Goal: Task Accomplishment & Management: Complete application form

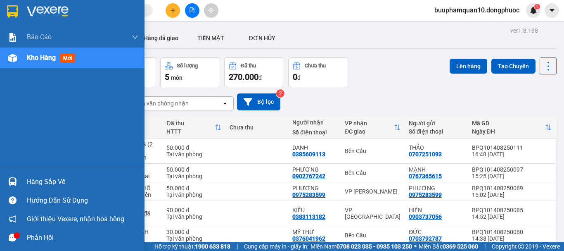
click at [26, 176] on div "Hàng sắp về" at bounding box center [72, 181] width 145 height 19
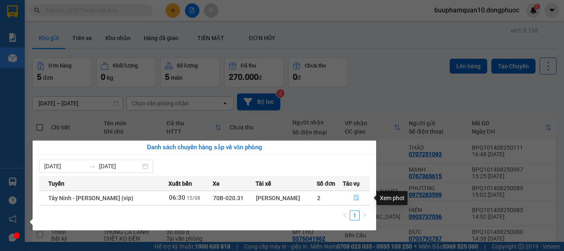
click at [356, 198] on icon "file-done" at bounding box center [356, 198] width 5 height 6
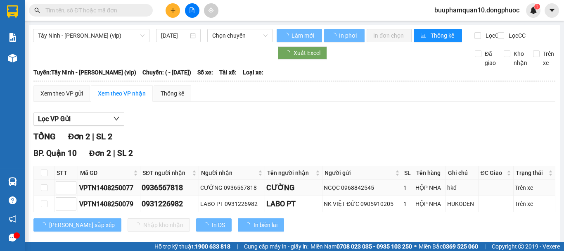
type input "[DATE]"
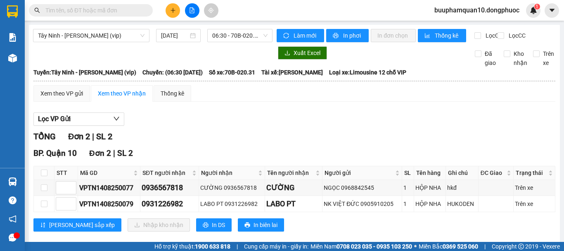
scroll to position [20, 0]
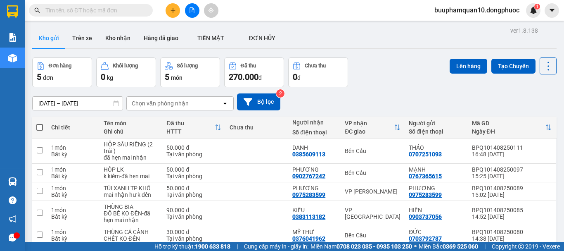
click at [174, 12] on icon "plus" at bounding box center [173, 10] width 6 height 6
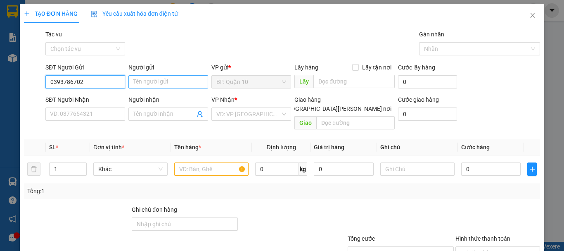
type input "0393786702"
click at [149, 82] on input "Người gửi" at bounding box center [169, 81] width 80 height 13
type input "h"
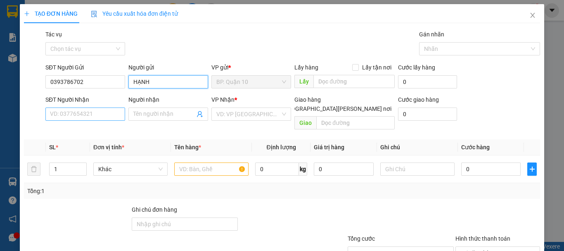
type input "HẠNH"
click at [81, 110] on input "SĐT Người Nhận" at bounding box center [85, 113] width 80 height 13
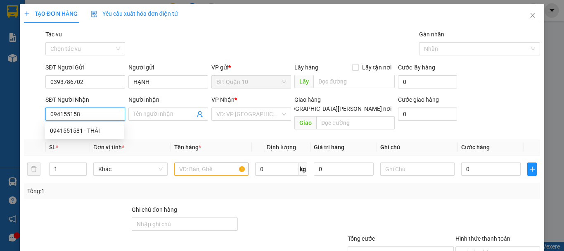
type input "0941551581"
drag, startPoint x: 94, startPoint y: 129, endPoint x: 149, endPoint y: 117, distance: 56.2
click at [95, 128] on div "0941551581 - THÁI" at bounding box center [84, 130] width 69 height 9
type input "THÁI"
type input "60.000"
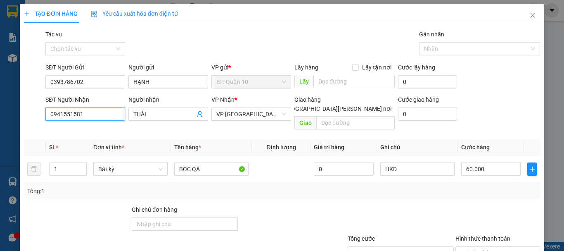
type input "0941551581"
click at [252, 139] on th "Định lượng" at bounding box center [281, 147] width 59 height 16
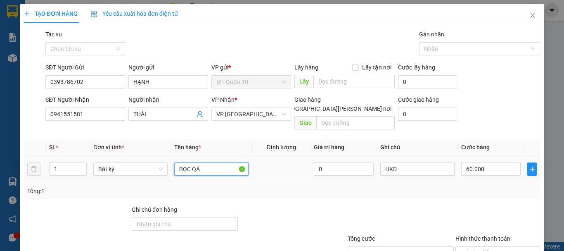
drag, startPoint x: 232, startPoint y: 164, endPoint x: 215, endPoint y: 155, distance: 19.4
click at [231, 164] on input "BỌC QÁ" at bounding box center [211, 168] width 74 height 13
drag, startPoint x: 215, startPoint y: 155, endPoint x: 164, endPoint y: 162, distance: 51.7
click at [164, 162] on tr "1 Bất kỳ BỌC QÁ 0 HKD 60.000" at bounding box center [282, 169] width 517 height 28
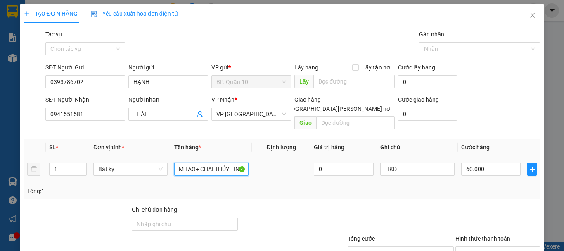
type input "THÙNG GIẤM TÁO+ CHAI THỦY TINH"
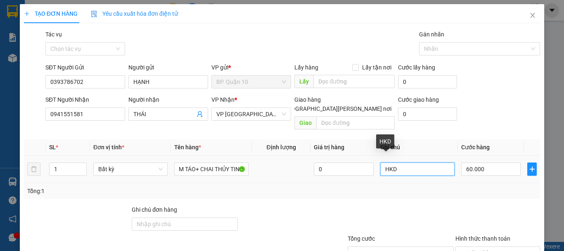
scroll to position [0, 0]
drag, startPoint x: 397, startPoint y: 167, endPoint x: 292, endPoint y: 173, distance: 105.6
click at [301, 176] on div "SL * Đơn vị tính * Tên hàng * Định lượng Giá trị hàng Ghi chú Cước hàng 1 Bất k…" at bounding box center [282, 169] width 517 height 60
type input "k kiểm hàng"
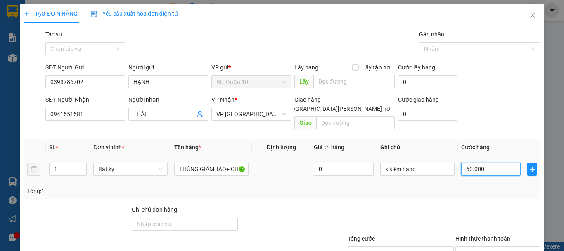
click at [476, 162] on input "60.000" at bounding box center [492, 168] width 60 height 13
type input "5"
type input "50"
drag, startPoint x: 480, startPoint y: 161, endPoint x: 481, endPoint y: 183, distance: 21.5
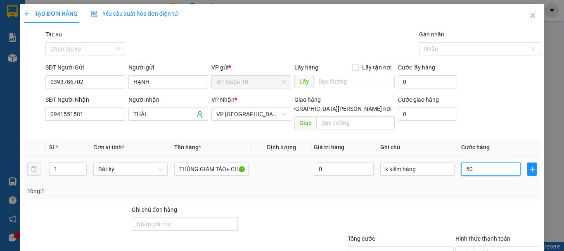
click at [480, 166] on input "50" at bounding box center [492, 168] width 60 height 13
type input "50"
type input "50.000"
click at [490, 205] on div at bounding box center [498, 219] width 86 height 29
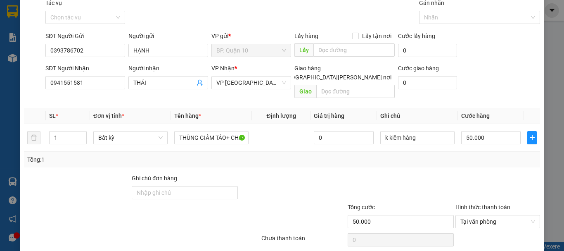
scroll to position [55, 0]
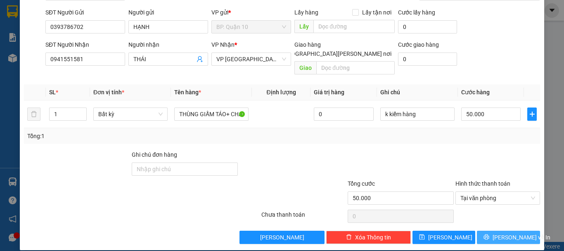
click at [498, 233] on span "Lưu và In" at bounding box center [522, 237] width 58 height 9
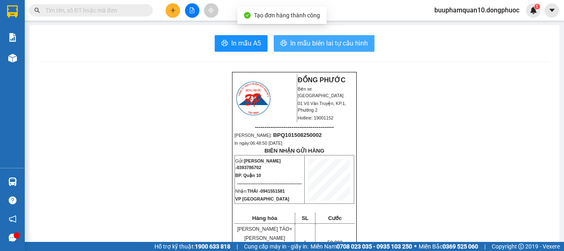
click at [327, 41] on span "In mẫu biên lai tự cấu hình" at bounding box center [330, 43] width 78 height 10
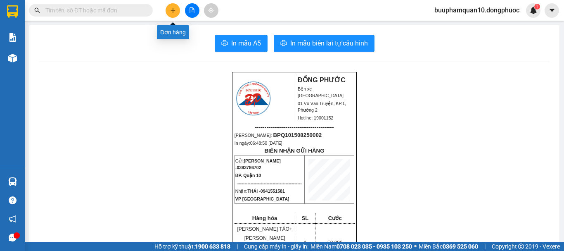
click at [177, 9] on button at bounding box center [173, 10] width 14 height 14
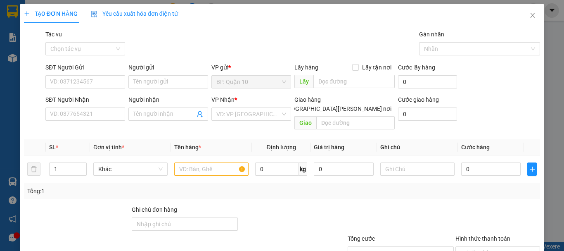
click at [555, 97] on div "TẠO ĐƠN HÀNG Yêu cầu xuất hóa đơn điện tử Transit Pickup Surcharge Ids Transit …" at bounding box center [282, 125] width 564 height 251
click at [81, 75] on input "SĐT Người Gửi" at bounding box center [85, 81] width 80 height 13
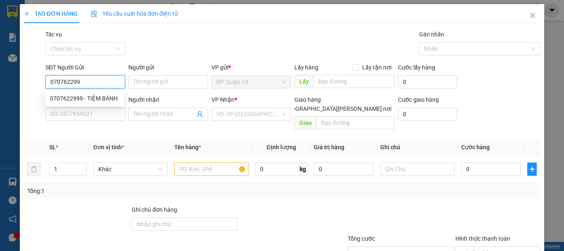
type input "0707622999"
click at [118, 100] on div "0707622999 - TIỆM BÁNH" at bounding box center [84, 98] width 69 height 9
type input "TIỆM BÁNH"
type input "0375364713"
type input "THẢO"
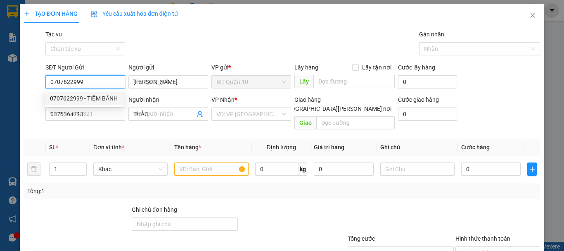
type input "30.000"
type input "0707622999"
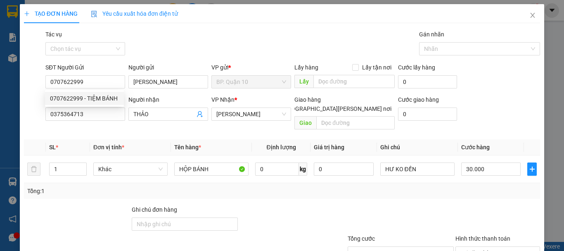
click at [112, 139] on th "Đơn vị tính *" at bounding box center [130, 147] width 81 height 16
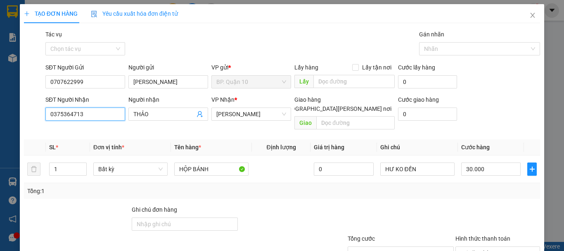
click at [102, 111] on input "0375364713" at bounding box center [85, 113] width 80 height 13
type input "0931107152"
drag, startPoint x: 160, startPoint y: 114, endPoint x: 40, endPoint y: 106, distance: 120.1
click at [57, 109] on div "SĐT Người Nhận 0931107152 0931107152 Người nhận THẢO VP Nhận * Hòa Thành Giao h…" at bounding box center [293, 114] width 498 height 38
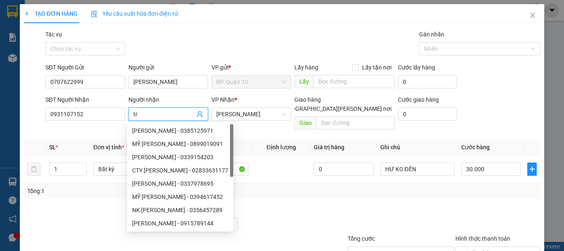
type input "t"
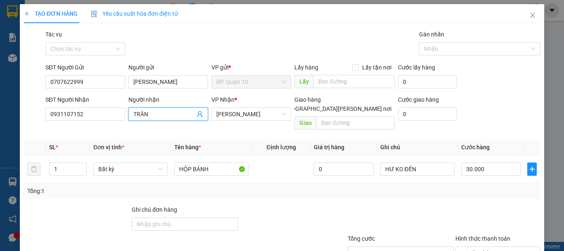
type input "TRÂN"
click at [257, 121] on div "VP Nhận * Hòa Thành" at bounding box center [252, 109] width 80 height 29
click at [230, 102] on span "VP Nhận" at bounding box center [223, 99] width 23 height 7
click at [231, 110] on span "[PERSON_NAME]" at bounding box center [252, 114] width 70 height 12
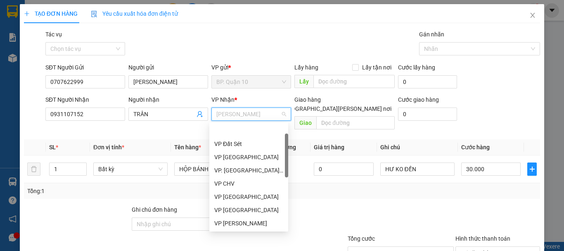
scroll to position [26, 0]
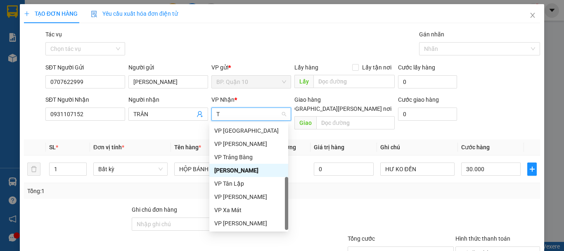
type input "TN"
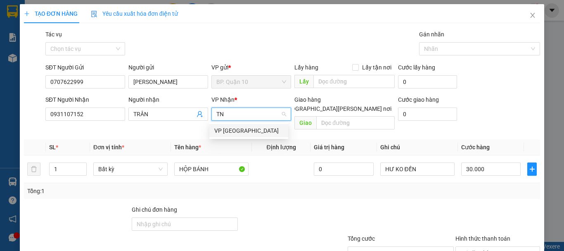
click at [224, 131] on div "VP [GEOGRAPHIC_DATA]" at bounding box center [248, 130] width 69 height 9
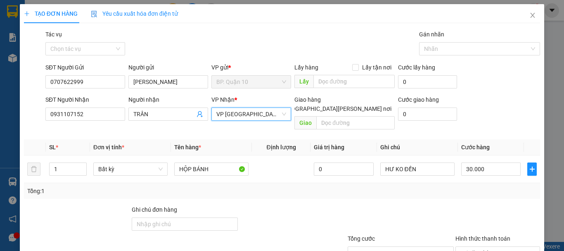
click at [279, 195] on div "Transit Pickup Surcharge Ids Transit Deliver Surcharge Ids Transit Deliver Surc…" at bounding box center [282, 164] width 517 height 269
click at [350, 186] on div "Tổng: 1" at bounding box center [282, 190] width 510 height 9
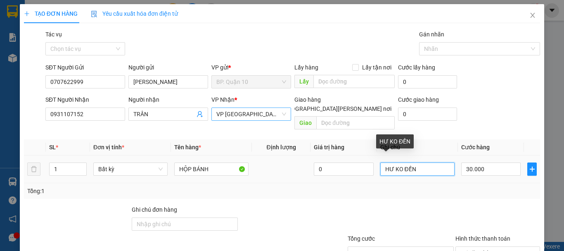
drag, startPoint x: 433, startPoint y: 163, endPoint x: 249, endPoint y: 163, distance: 183.9
click at [304, 163] on tr "1 Bất kỳ HỘP BÁNH 0 HƯ KO ĐỀN 30.000" at bounding box center [282, 169] width 517 height 28
type input "hàng k kiểm"
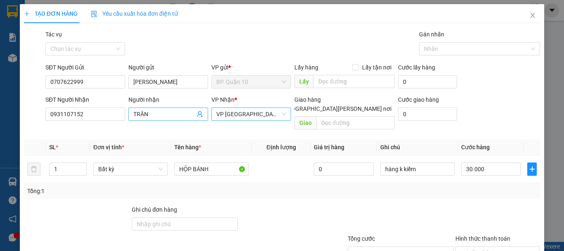
click at [165, 111] on input "TRÂN" at bounding box center [164, 114] width 62 height 9
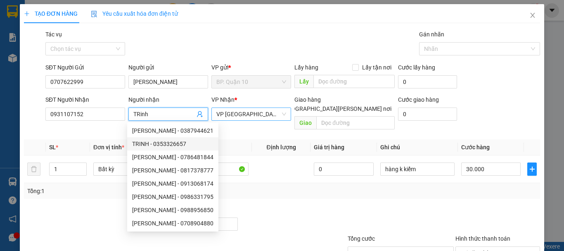
type input "TRinh"
click at [303, 186] on div "Tổng: 1" at bounding box center [282, 190] width 510 height 9
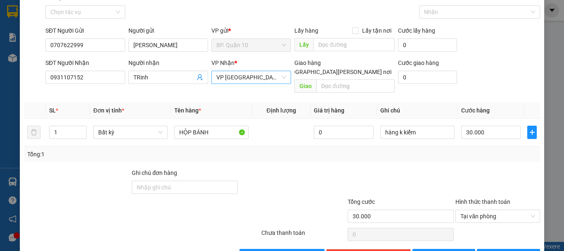
scroll to position [55, 0]
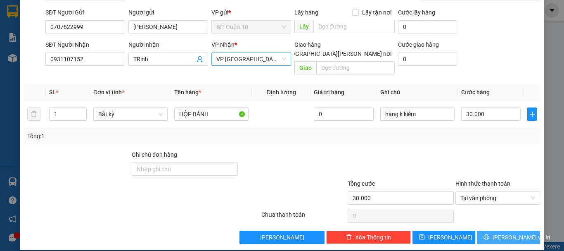
click at [504, 233] on span "Lưu và In" at bounding box center [522, 237] width 58 height 9
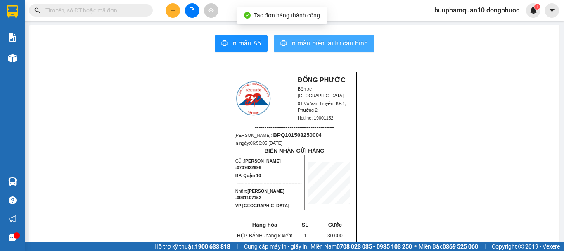
click at [356, 42] on span "In mẫu biên lai tự cấu hình" at bounding box center [330, 43] width 78 height 10
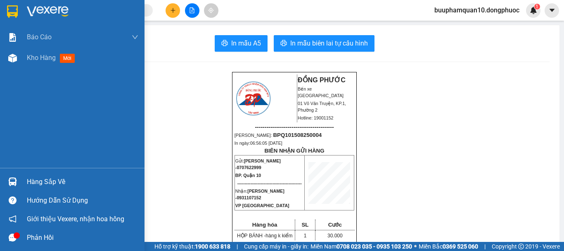
click at [49, 179] on div "Hàng sắp về" at bounding box center [83, 182] width 112 height 12
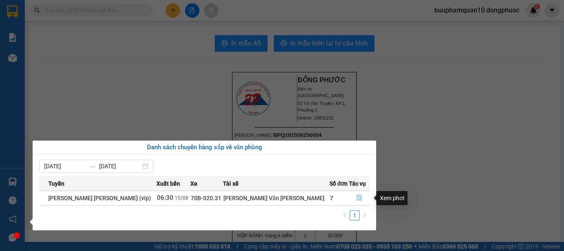
click at [357, 198] on icon "file-done" at bounding box center [360, 198] width 6 height 6
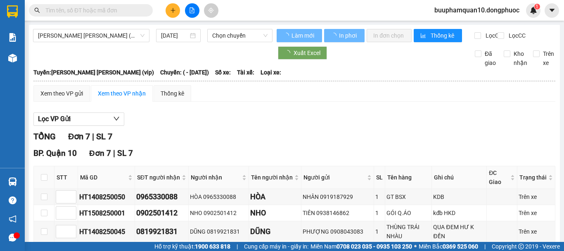
type input "[DATE]"
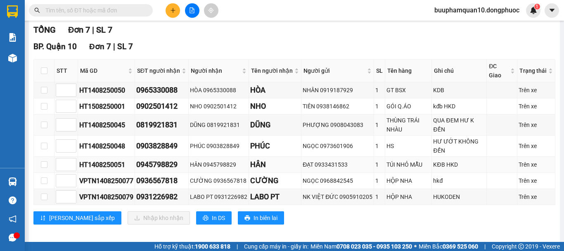
scroll to position [119, 0]
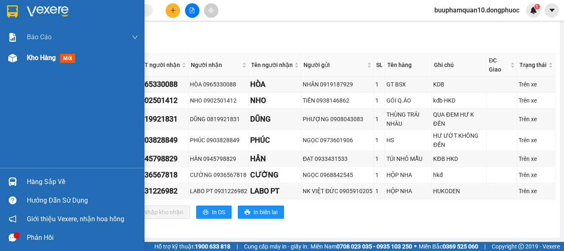
click at [35, 57] on span "Kho hàng" at bounding box center [41, 58] width 29 height 8
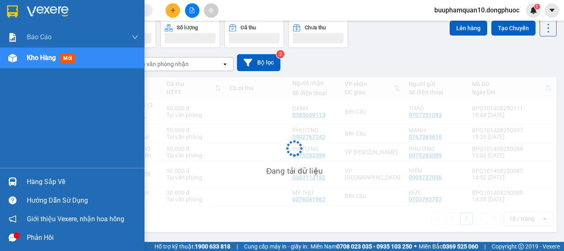
scroll to position [38, 0]
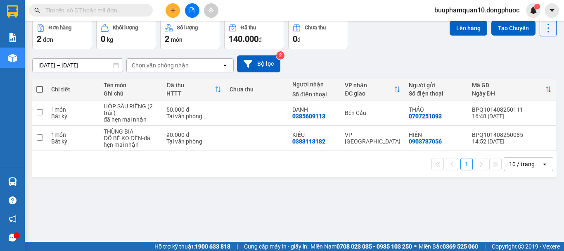
click at [522, 164] on div "10 / trang" at bounding box center [523, 164] width 26 height 8
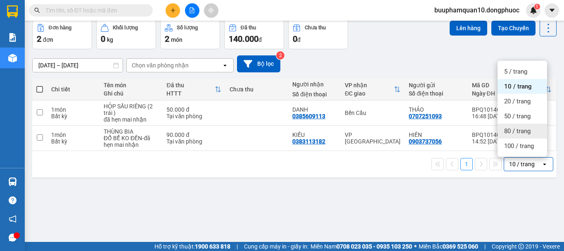
click at [519, 137] on div "80 / trang" at bounding box center [523, 131] width 50 height 15
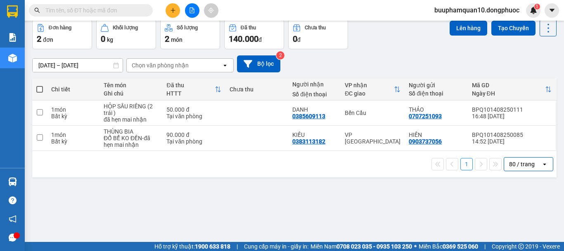
click at [519, 162] on div "80 / trang" at bounding box center [523, 164] width 26 height 8
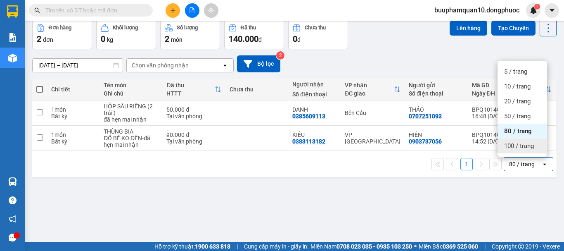
click at [526, 139] on div "100 / trang" at bounding box center [523, 145] width 50 height 15
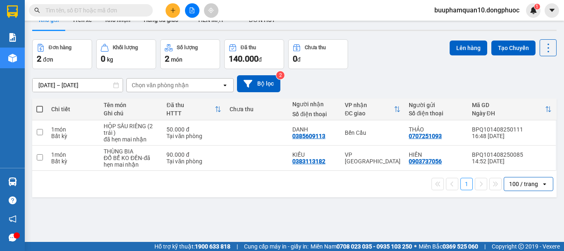
scroll to position [0, 0]
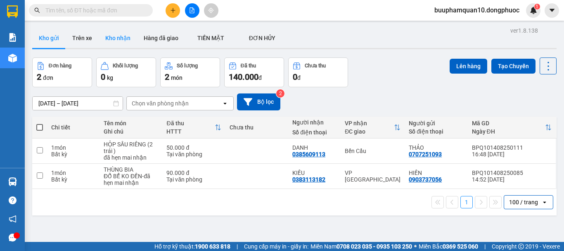
click at [116, 31] on button "Kho nhận" at bounding box center [118, 38] width 38 height 20
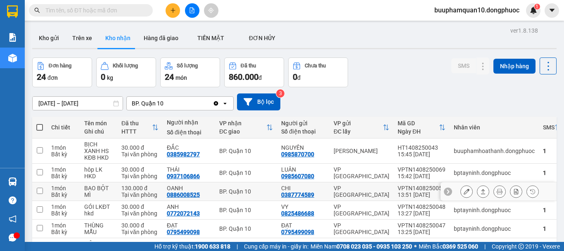
scroll to position [130, 0]
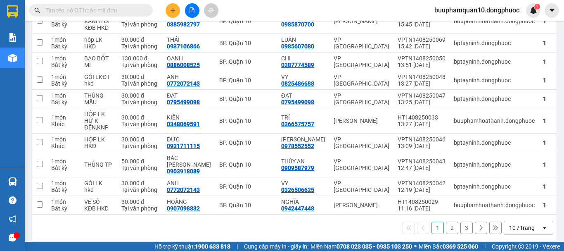
click at [520, 225] on div "10 / trang" at bounding box center [523, 227] width 37 height 13
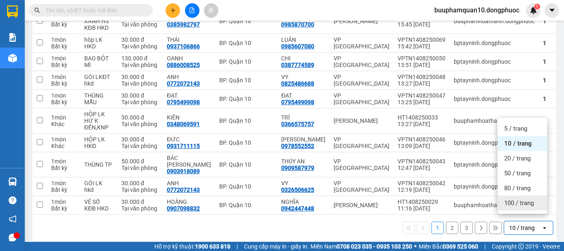
click at [519, 202] on span "100 / trang" at bounding box center [520, 203] width 30 height 8
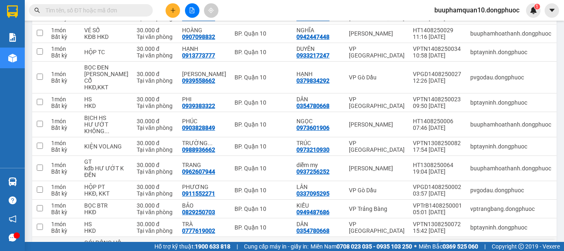
scroll to position [267, 0]
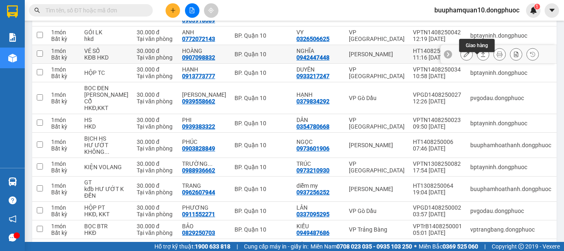
click at [481, 57] on icon at bounding box center [484, 54] width 6 height 6
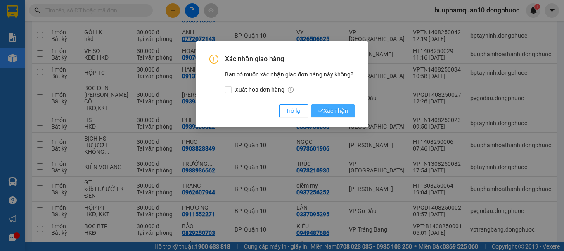
click at [323, 111] on icon "check" at bounding box center [320, 110] width 5 height 5
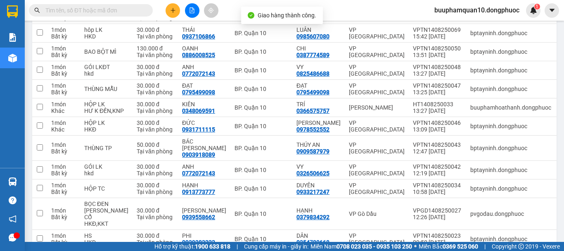
scroll to position [138, 0]
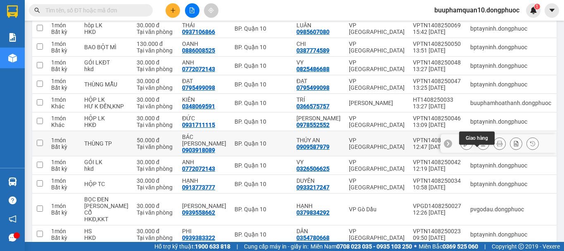
click at [478, 151] on button at bounding box center [484, 143] width 12 height 14
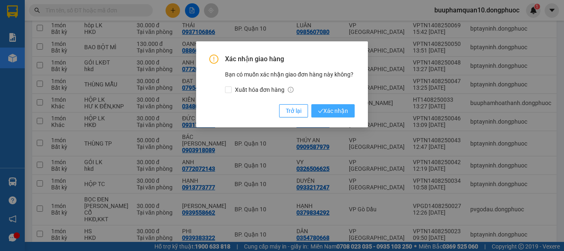
click at [324, 107] on span "Xác nhận" at bounding box center [333, 110] width 30 height 9
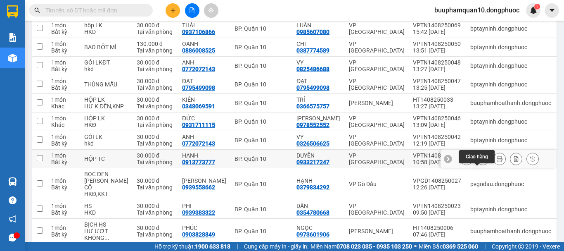
click at [481, 162] on icon at bounding box center [484, 159] width 6 height 6
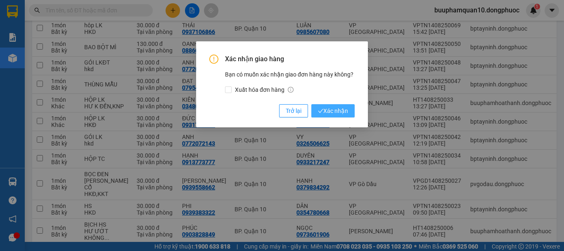
click at [329, 105] on button "Xác nhận" at bounding box center [333, 110] width 43 height 13
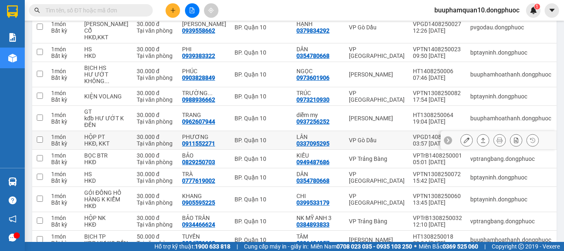
scroll to position [374, 0]
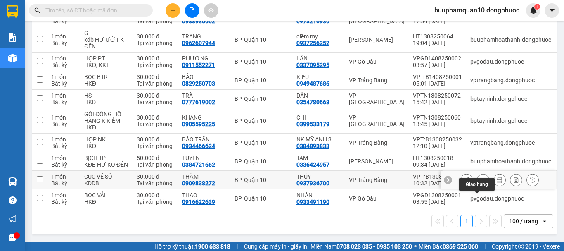
click at [481, 179] on icon at bounding box center [484, 180] width 6 height 6
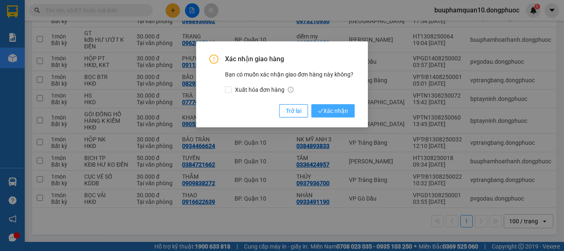
click at [324, 113] on span "Xác nhận" at bounding box center [333, 110] width 30 height 9
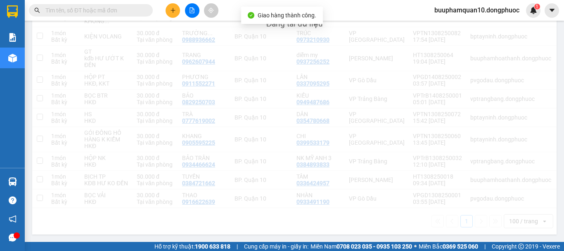
scroll to position [355, 0]
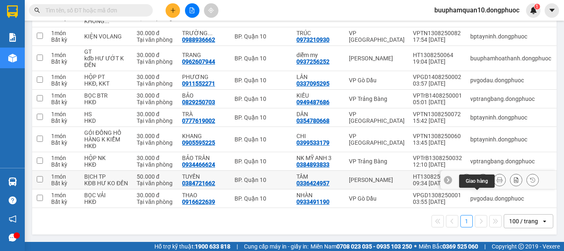
click at [481, 177] on icon at bounding box center [484, 180] width 6 height 6
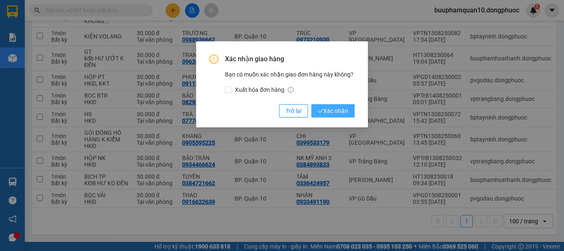
click at [329, 108] on span "Xác nhận" at bounding box center [333, 110] width 30 height 9
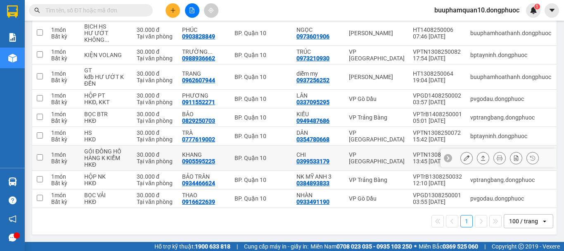
scroll to position [0, 0]
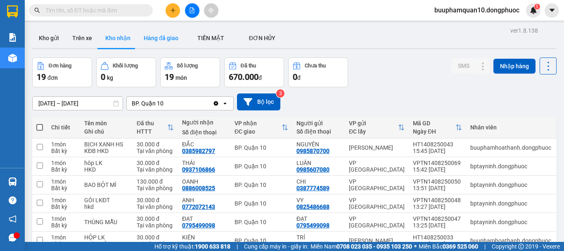
click at [155, 34] on button "Hàng đã giao" at bounding box center [161, 38] width 48 height 20
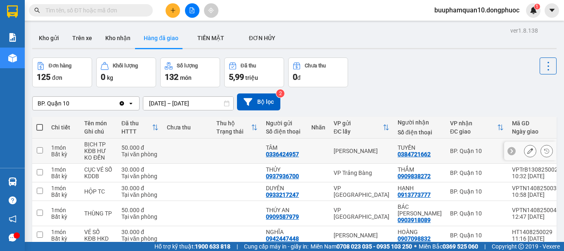
scroll to position [133, 0]
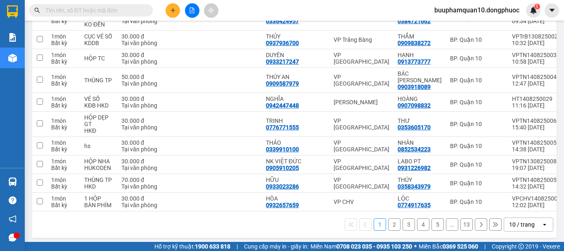
click at [529, 220] on div "10 / trang" at bounding box center [523, 224] width 37 height 13
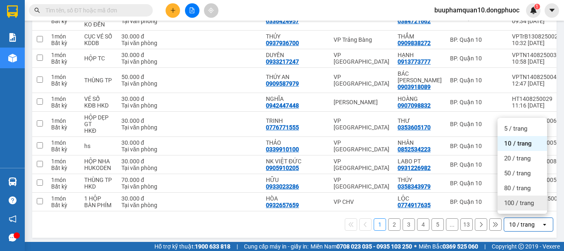
click at [514, 200] on span "100 / trang" at bounding box center [520, 203] width 30 height 8
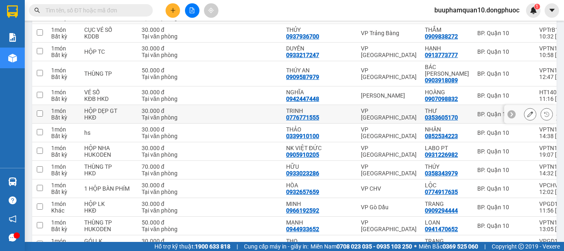
scroll to position [0, 0]
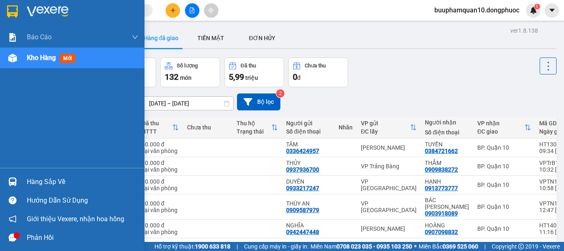
click at [27, 182] on div "Hàng sắp về" at bounding box center [83, 182] width 112 height 12
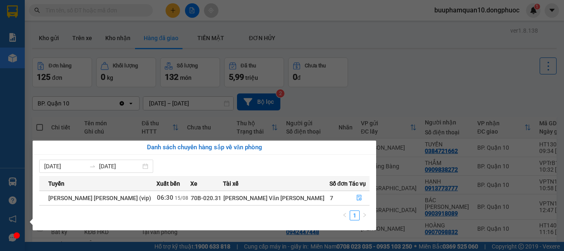
click at [395, 19] on section "Kết quả tìm kiếm ( 0 ) Bộ lọc No Data buuphamquan10.dongphuoc 1 Báo cáo Mẫu 1: …" at bounding box center [282, 125] width 564 height 251
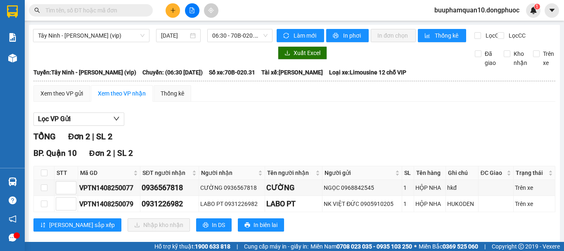
scroll to position [20, 0]
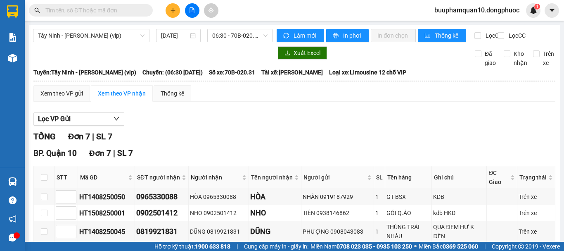
click at [174, 10] on icon "plus" at bounding box center [173, 10] width 6 height 6
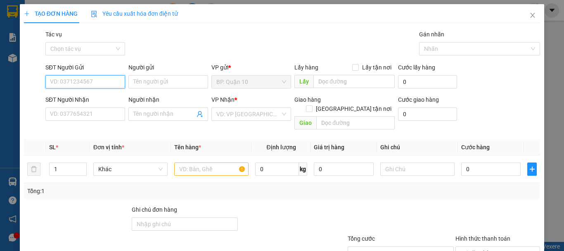
click at [89, 79] on input "SĐT Người Gửi" at bounding box center [85, 81] width 80 height 13
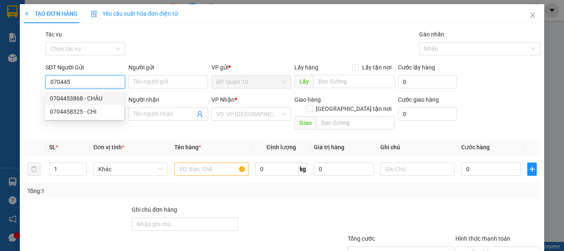
click at [68, 101] on div "0704453868 - CHÂU" at bounding box center [84, 98] width 69 height 9
type input "0704453868"
type input "CHÂU"
type input "0938633448"
type input "TUYNH"
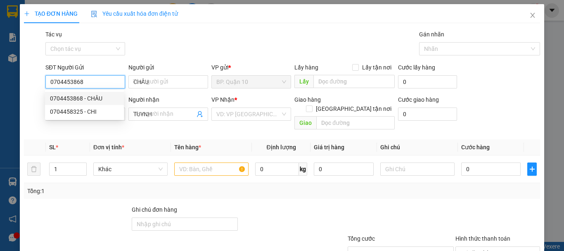
type input "40.000"
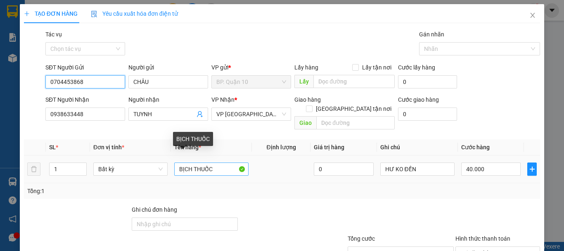
type input "0704453868"
drag, startPoint x: 190, startPoint y: 160, endPoint x: 126, endPoint y: 167, distance: 64.9
click at [124, 164] on tr "1 Bất kỳ BỊCH THUỐC 0 HƯ KO ĐỀN 40.000" at bounding box center [282, 169] width 517 height 28
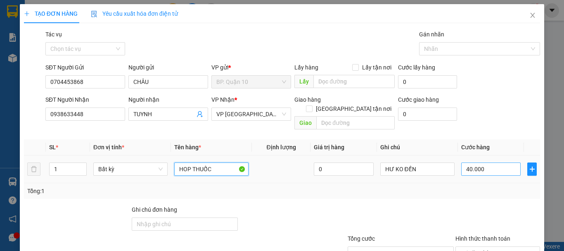
type input "HOP THUỐC"
click at [498, 162] on input "40.000" at bounding box center [492, 168] width 60 height 13
type input "3"
type input "30"
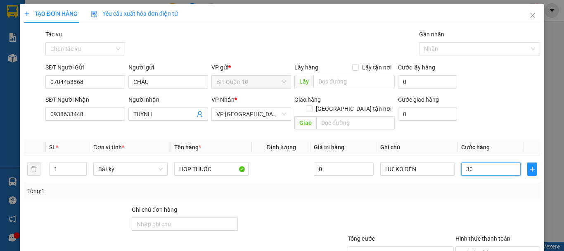
type input "30"
type input "30.000"
click at [483, 195] on div "Transit Pickup Surcharge Ids Transit Deliver Surcharge Ids Transit Deliver Surc…" at bounding box center [282, 164] width 517 height 269
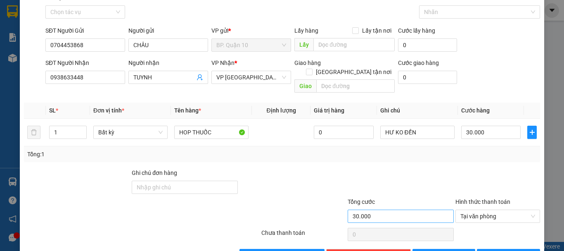
scroll to position [55, 0]
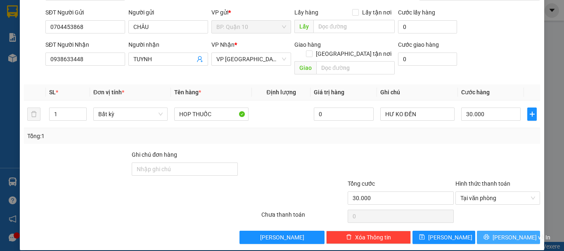
click at [496, 231] on button "[PERSON_NAME] và In" at bounding box center [508, 237] width 63 height 13
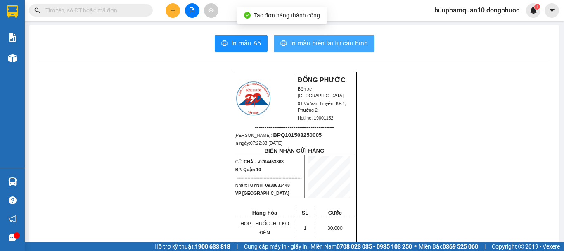
click at [294, 41] on span "In mẫu biên lai tự cấu hình" at bounding box center [330, 43] width 78 height 10
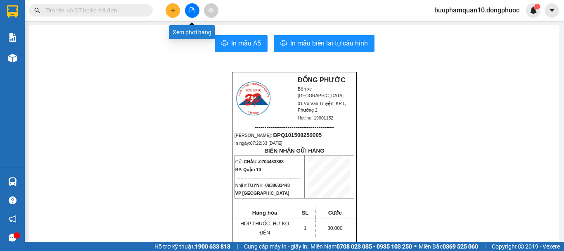
click at [190, 12] on icon "file-add" at bounding box center [192, 10] width 5 height 6
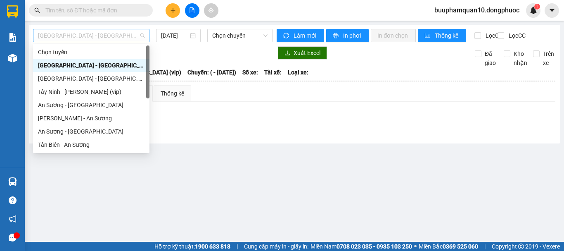
click at [100, 37] on span "[GEOGRAPHIC_DATA] - [GEOGRAPHIC_DATA] (vip)" at bounding box center [91, 35] width 107 height 12
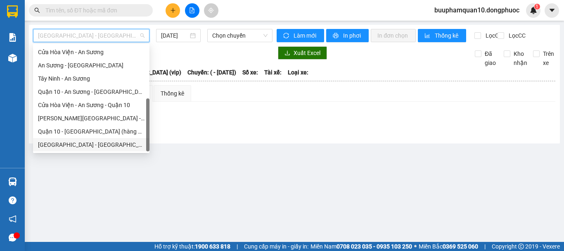
click at [77, 145] on div "[GEOGRAPHIC_DATA] - [GEOGRAPHIC_DATA] (vip)" at bounding box center [91, 144] width 107 height 9
type input "[DATE]"
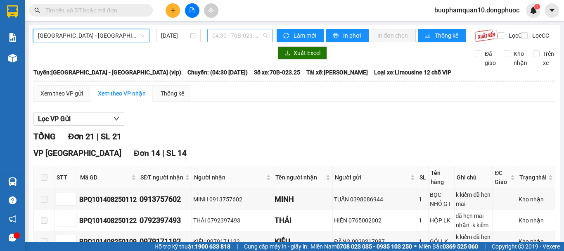
click at [234, 37] on span "04:30 - 70B-023.25" at bounding box center [239, 35] width 55 height 12
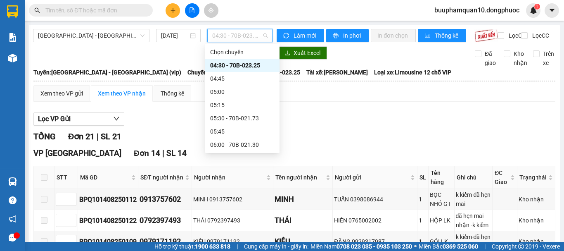
click at [232, 63] on div "04:30 - 70B-023.25" at bounding box center [242, 65] width 64 height 9
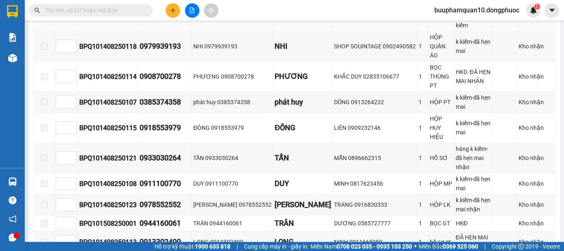
scroll to position [276, 0]
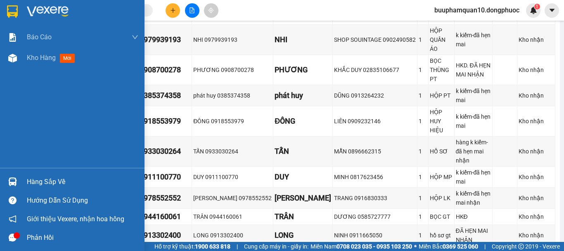
click at [45, 182] on div "Hàng sắp về" at bounding box center [83, 182] width 112 height 12
click at [5, 105] on div "Báo cáo Mẫu 1: Báo cáo dòng tiền theo nhân viên Mẫu 1: Báo cáo dòng tiền theo n…" at bounding box center [72, 125] width 145 height 251
click at [38, 181] on div "Hàng sắp về" at bounding box center [83, 182] width 112 height 12
click at [0, 110] on div "Báo cáo Mẫu 1: Báo cáo dòng tiền theo nhân viên Mẫu 1: Báo cáo dòng tiền theo n…" at bounding box center [72, 125] width 145 height 251
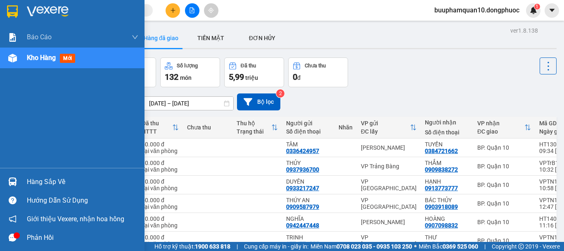
click at [34, 174] on div "Hàng sắp về" at bounding box center [72, 181] width 145 height 19
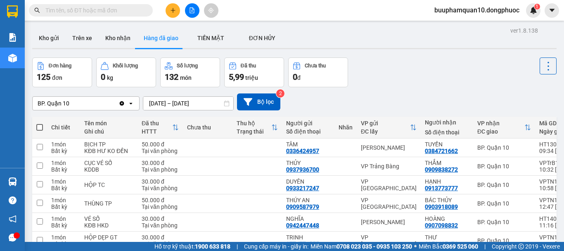
drag, startPoint x: 429, startPoint y: 79, endPoint x: 376, endPoint y: 5, distance: 91.5
click at [428, 78] on section "Kết quả tìm kiếm ( 0 ) Bộ lọc No Data buuphamquan10.dongphuoc 1 Báo cáo Mẫu 1: …" at bounding box center [282, 125] width 564 height 251
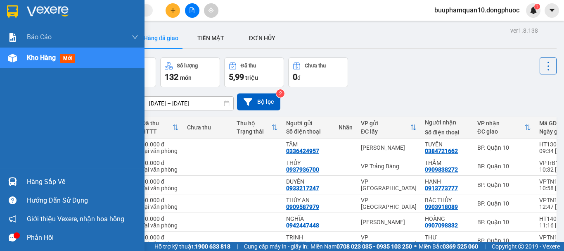
click at [40, 185] on div "Hàng sắp về" at bounding box center [83, 182] width 112 height 12
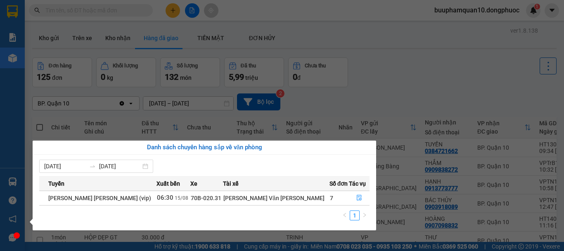
click at [6, 111] on div "Báo cáo Mẫu 1: Báo cáo dòng tiền theo nhân viên Mẫu 1: Báo cáo dòng tiền theo n…" at bounding box center [12, 125] width 25 height 251
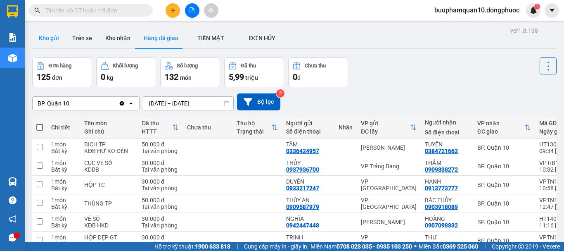
click at [57, 36] on button "Kho gửi" at bounding box center [48, 38] width 33 height 20
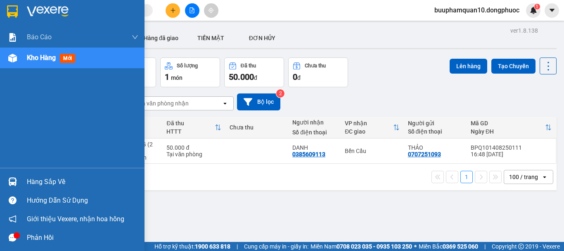
click at [30, 182] on div "Hàng sắp về" at bounding box center [83, 182] width 112 height 12
click at [2, 131] on div "Báo cáo Mẫu 1: Báo cáo dòng tiền theo nhân viên Mẫu 1: Báo cáo dòng tiền theo n…" at bounding box center [72, 125] width 145 height 251
click at [31, 179] on div "Hàng sắp về" at bounding box center [83, 182] width 112 height 12
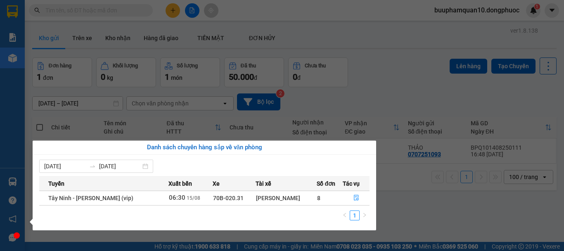
click at [5, 116] on div "Báo cáo Mẫu 1: Báo cáo dòng tiền theo nhân viên Mẫu 1: Báo cáo dòng tiền theo n…" at bounding box center [12, 125] width 25 height 251
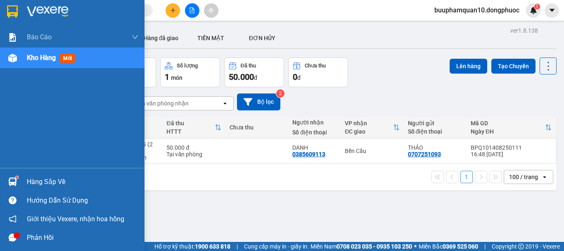
click at [44, 180] on div "Hàng sắp về" at bounding box center [83, 182] width 112 height 12
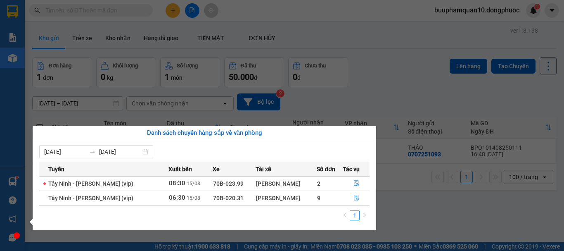
click at [383, 38] on section "Kết quả tìm kiếm ( 0 ) Bộ lọc No Data buuphamquan10.dongphuoc 1 Báo cáo Mẫu 1: …" at bounding box center [282, 125] width 564 height 251
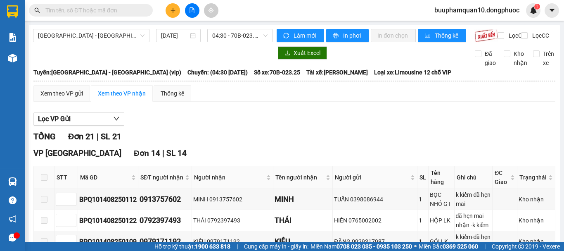
click at [75, 10] on input "text" at bounding box center [94, 10] width 98 height 9
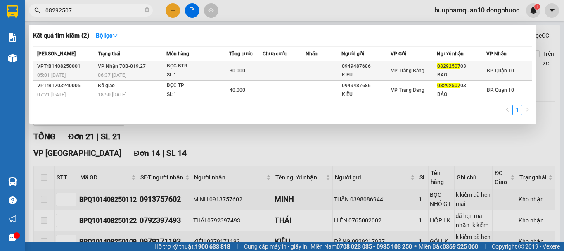
type input "08292507"
click at [130, 71] on div "06:37 [DATE]" at bounding box center [132, 75] width 68 height 9
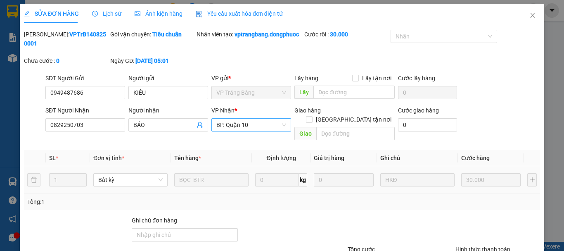
type input "0949487686"
type input "KIỀU"
type input "0829250703"
type input "BẢO"
type input "30.000"
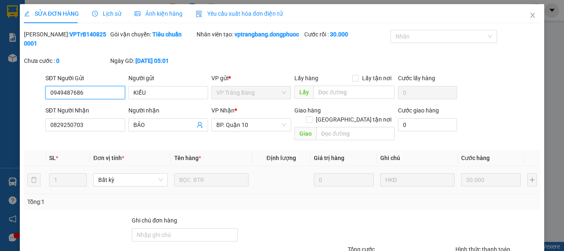
scroll to position [66, 0]
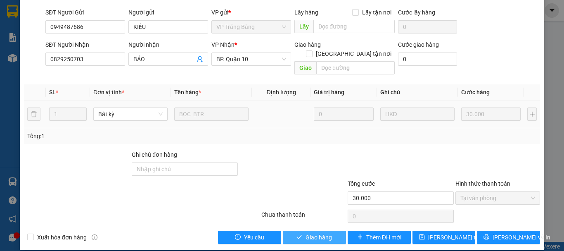
click at [311, 233] on span "Giao hàng" at bounding box center [319, 237] width 26 height 9
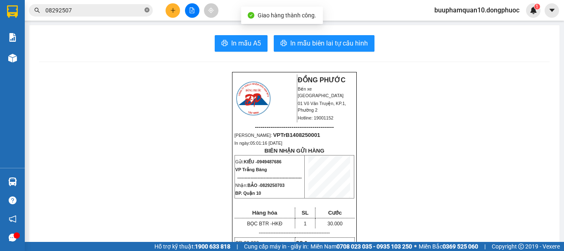
click at [147, 12] on icon "close-circle" at bounding box center [147, 9] width 5 height 5
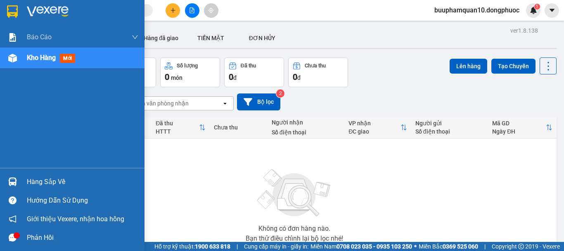
click at [41, 172] on div "Hàng sắp về" at bounding box center [72, 181] width 145 height 19
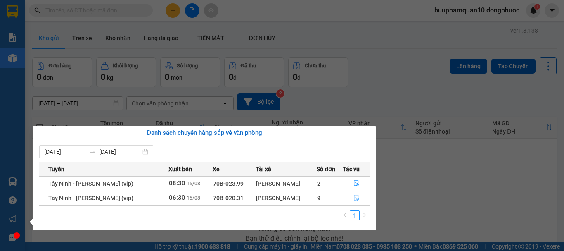
click at [426, 178] on section "Kết quả tìm kiếm ( 0 ) Bộ lọc No Data buuphamquan10.dongphuoc 1 Báo cáo Mẫu 1: …" at bounding box center [282, 125] width 564 height 251
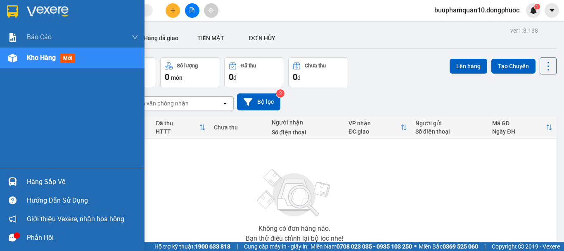
click at [37, 172] on div "Hàng sắp về Hướng dẫn sử dụng Giới thiệu Vexere, nhận hoa hồng Phản hồi" at bounding box center [72, 207] width 145 height 79
click at [37, 176] on div "Hàng sắp về" at bounding box center [83, 182] width 112 height 12
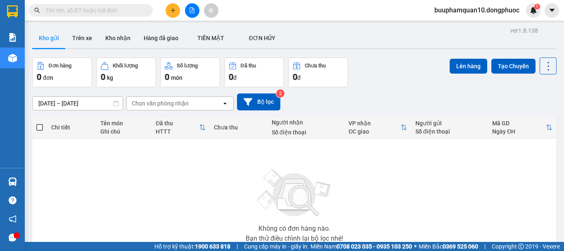
click at [476, 188] on section "Kết quả tìm kiếm ( 0 ) Bộ lọc No Data buuphamquan10.dongphuoc 1 Báo cáo Mẫu 1: …" at bounding box center [282, 125] width 564 height 251
click at [73, 34] on button "Trên xe" at bounding box center [82, 38] width 33 height 20
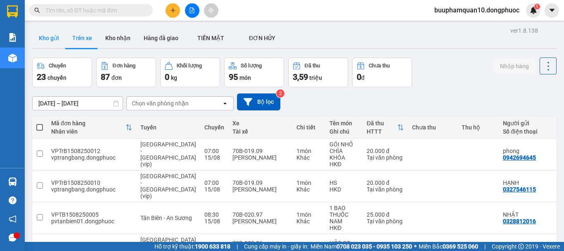
click at [52, 39] on button "Kho gửi" at bounding box center [48, 38] width 33 height 20
